Goal: Transaction & Acquisition: Purchase product/service

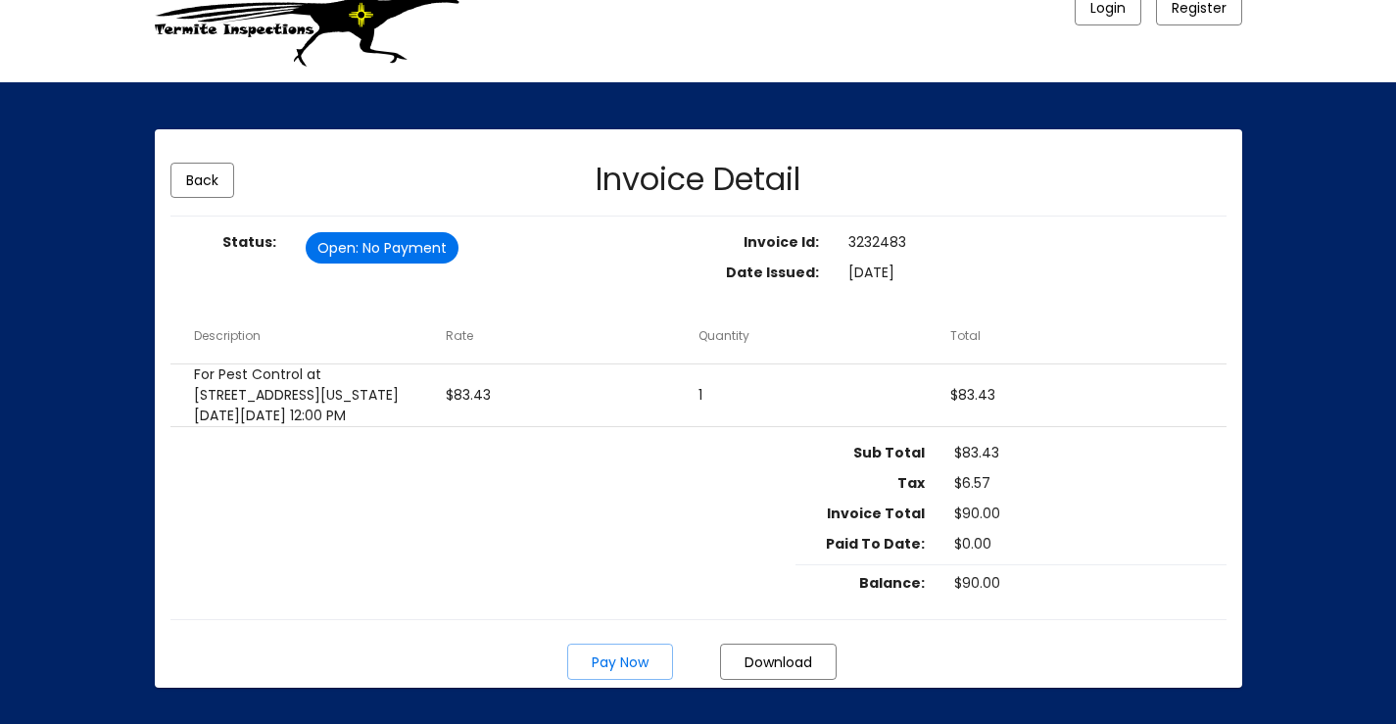
scroll to position [169, 0]
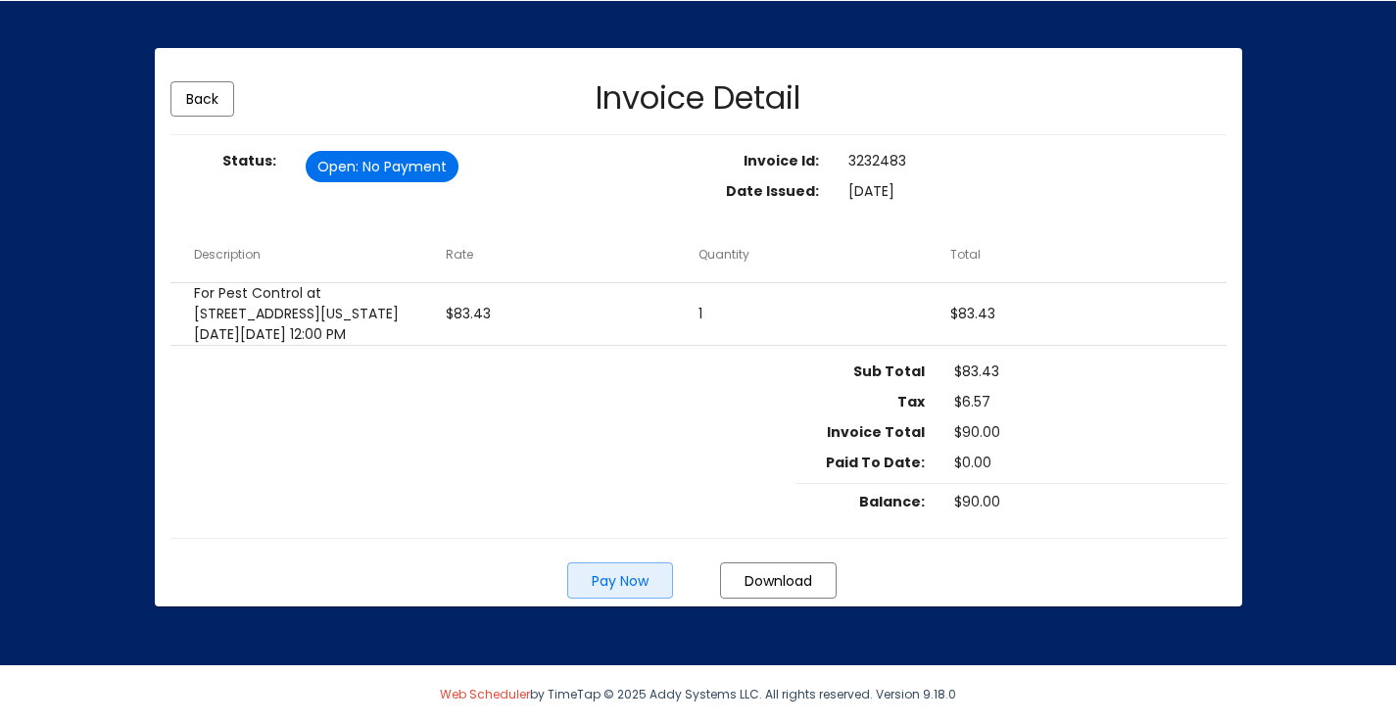
click at [624, 582] on span "Pay Now" at bounding box center [620, 581] width 57 height 20
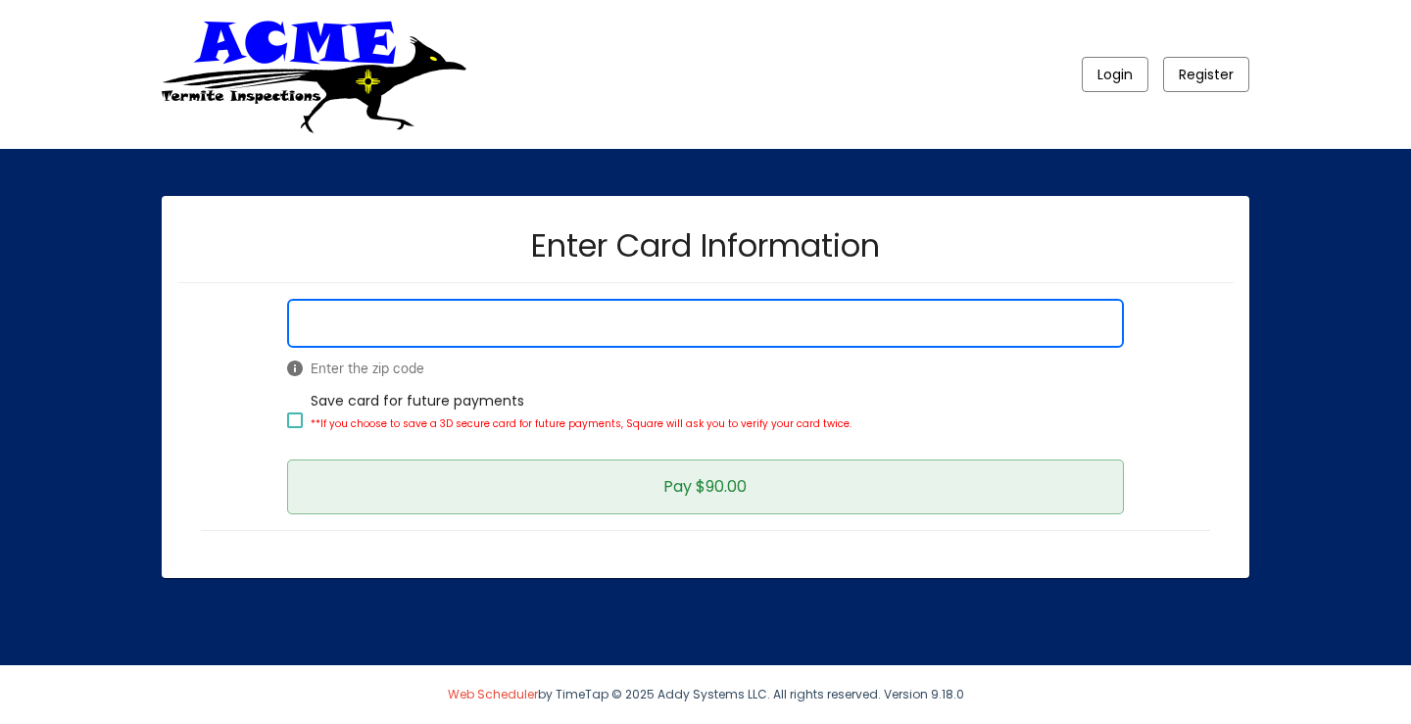
click at [720, 494] on span "Pay $90.00" at bounding box center [704, 486] width 83 height 23
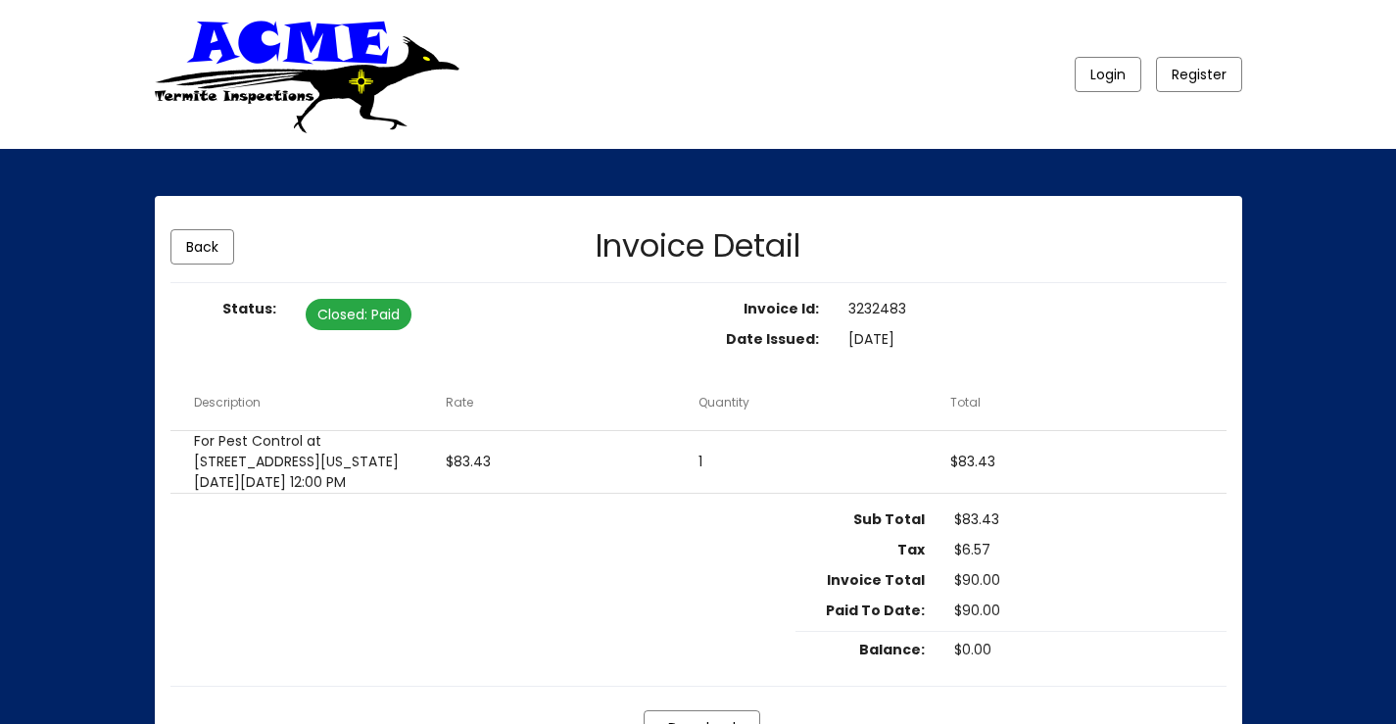
scroll to position [168, 0]
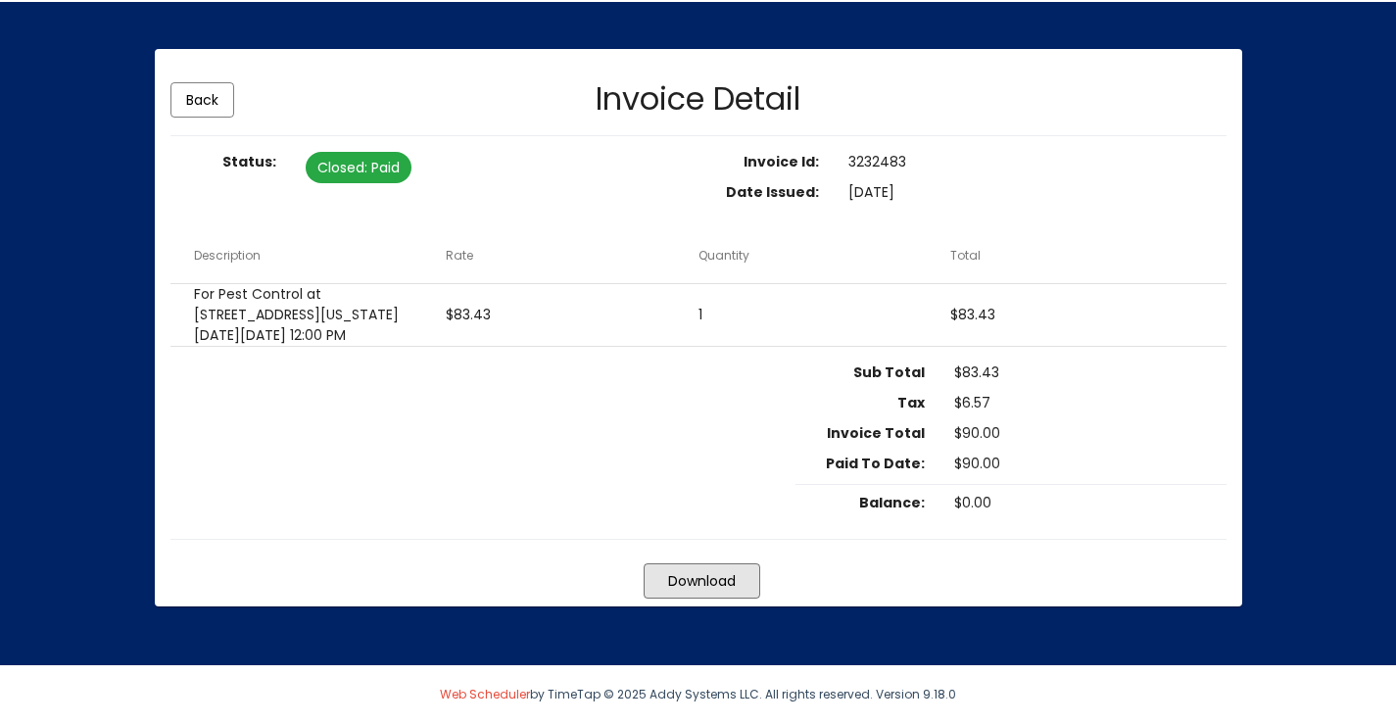
click at [712, 578] on span "Download" at bounding box center [702, 581] width 68 height 20
